Goal: Information Seeking & Learning: Understand process/instructions

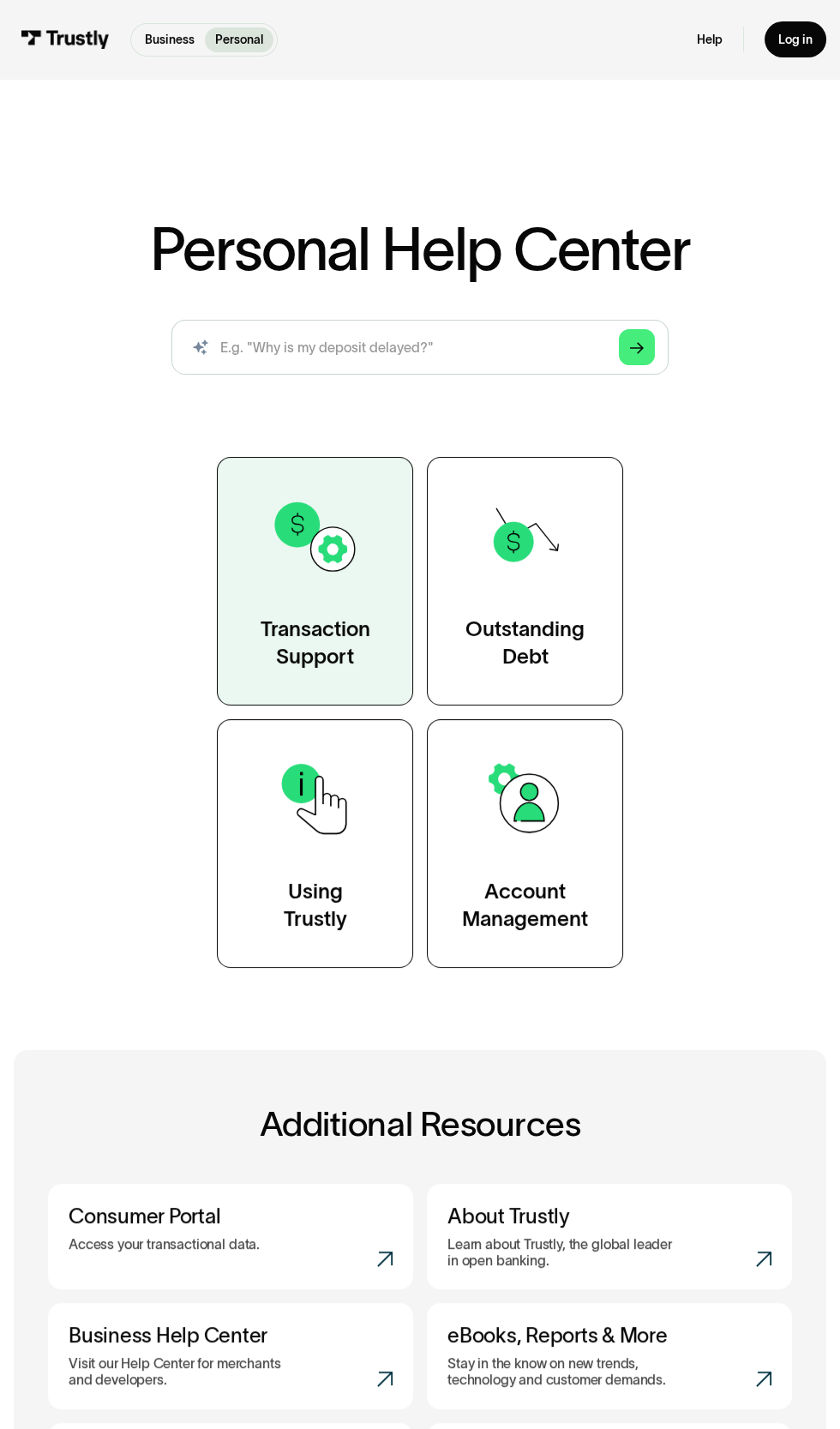
click at [306, 591] on link "Transaction Support" at bounding box center [314, 581] width 196 height 249
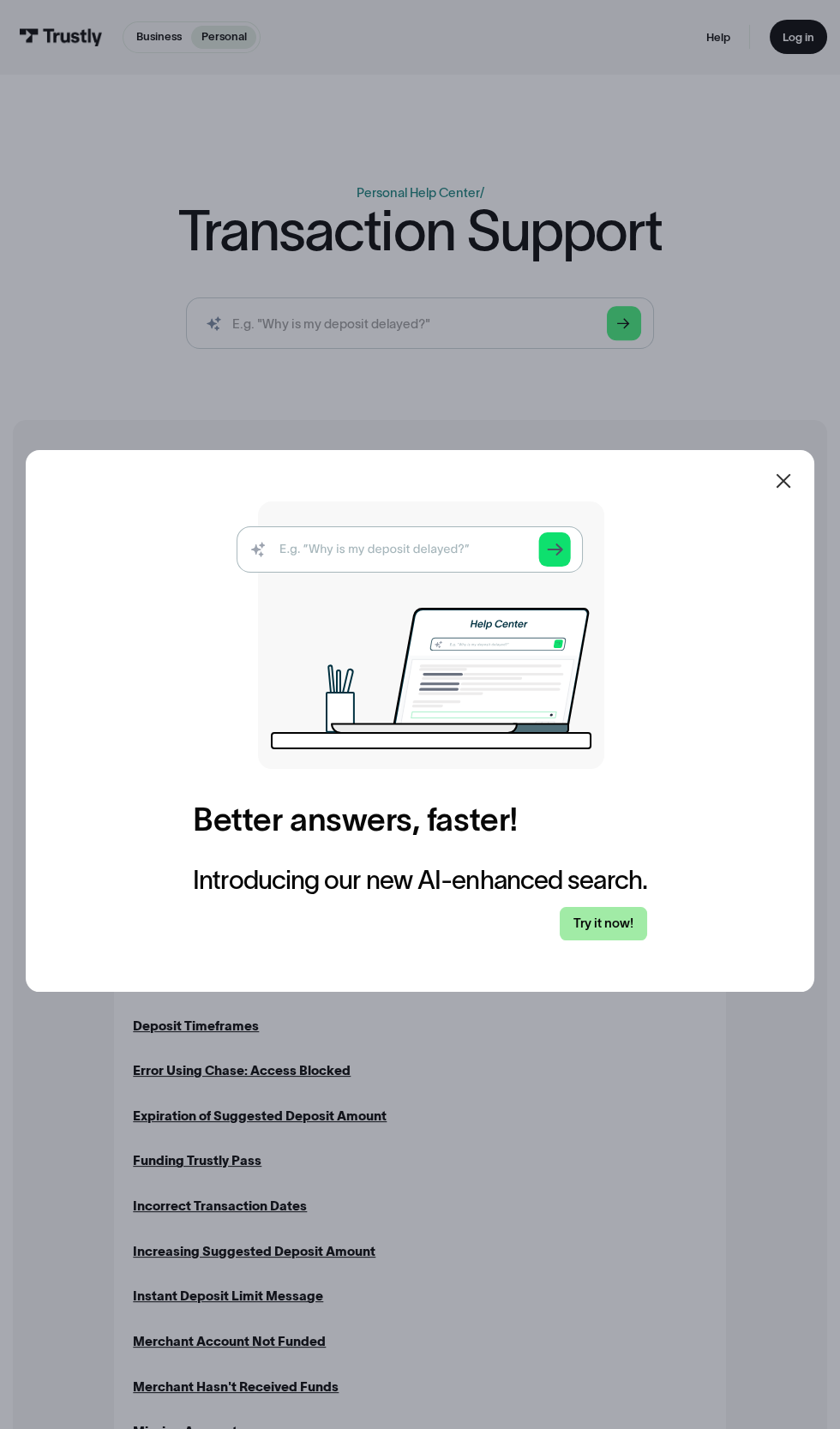
click at [590, 941] on link "Try it now!" at bounding box center [603, 924] width 87 height 35
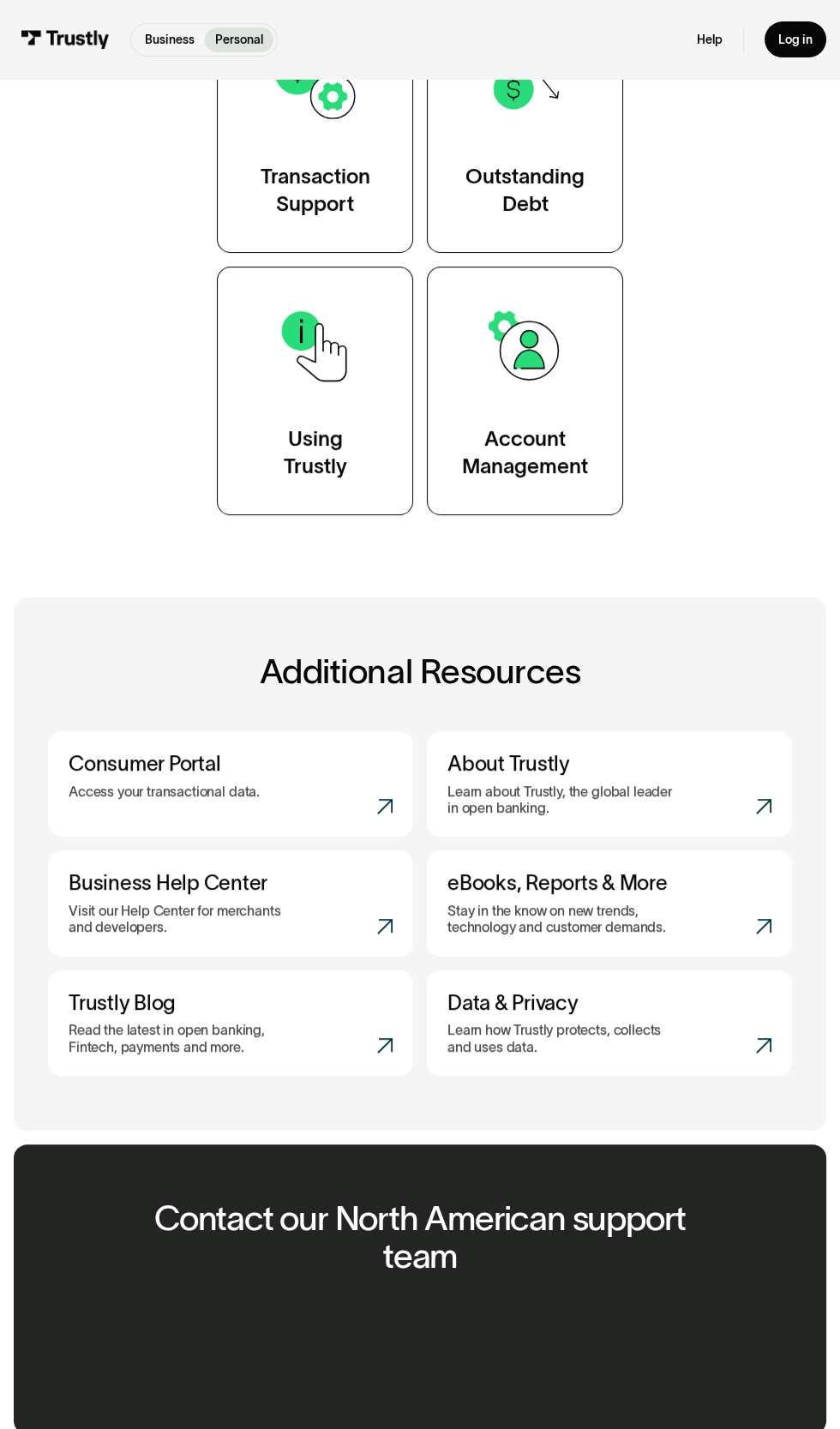
scroll to position [433, 0]
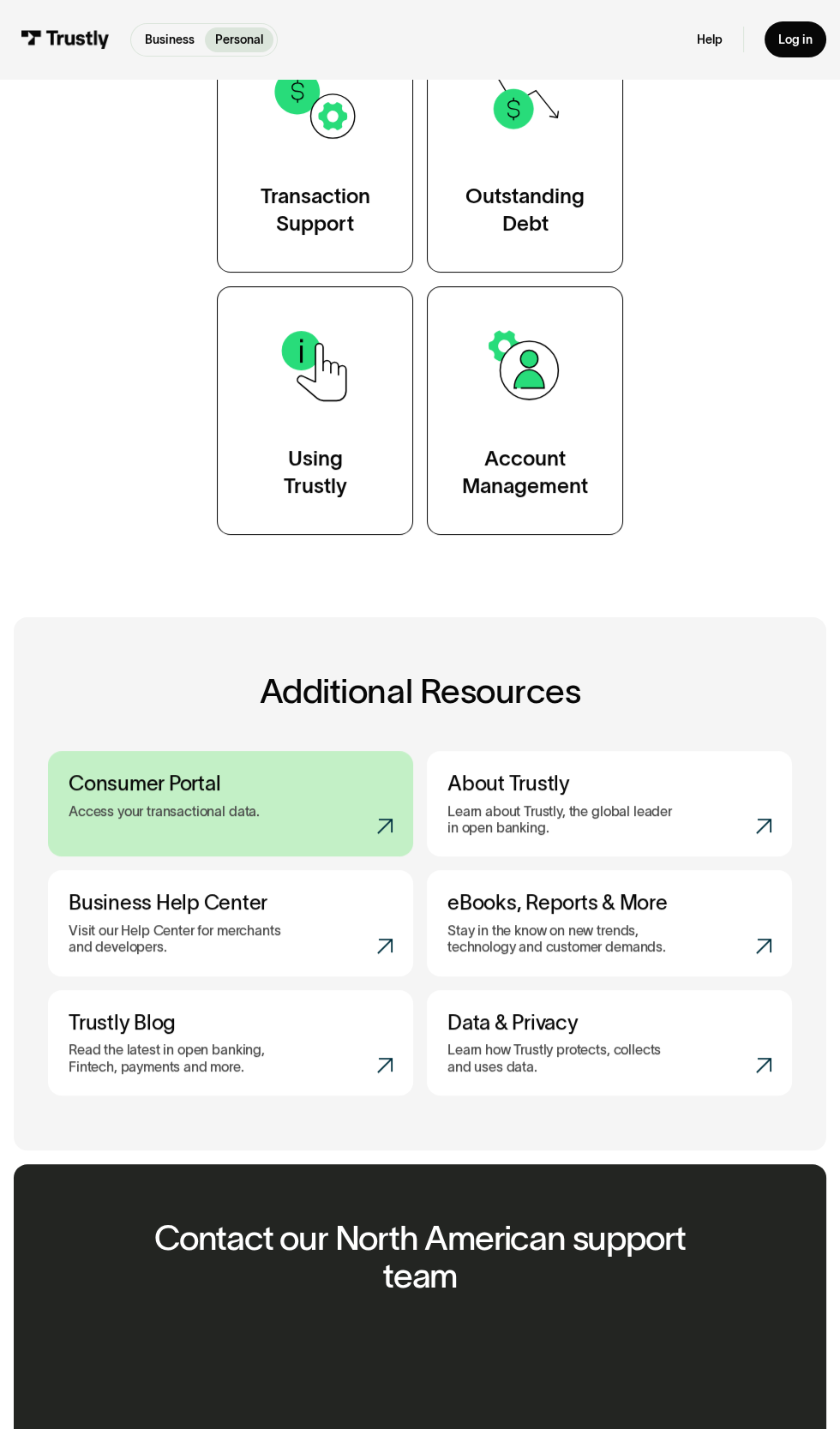
click at [272, 796] on link "Consumer Portal Access your transactional data." at bounding box center [230, 803] width 365 height 106
